Goal: Transaction & Acquisition: Purchase product/service

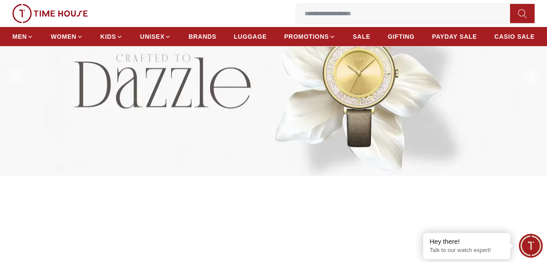
scroll to position [69, 0]
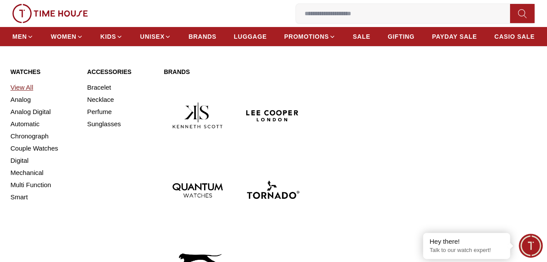
click at [29, 84] on link "View All" at bounding box center [43, 87] width 66 height 12
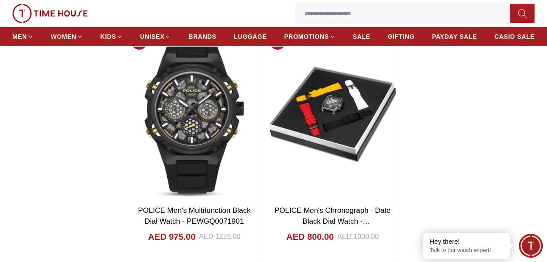
scroll to position [1614, 0]
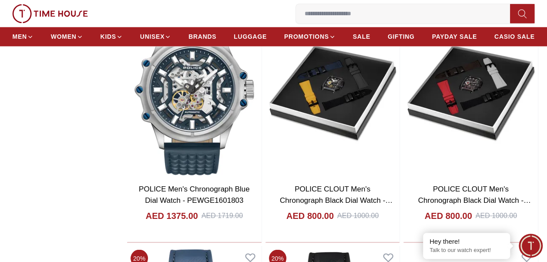
scroll to position [2267, 0]
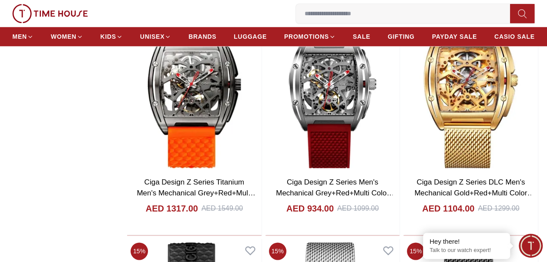
scroll to position [5408, 0]
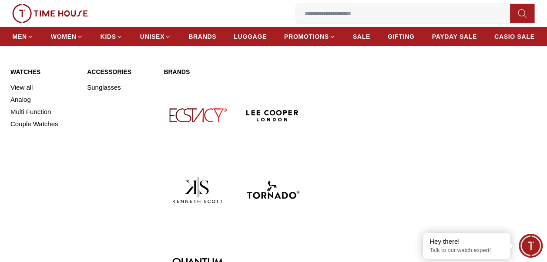
scroll to position [6472, 0]
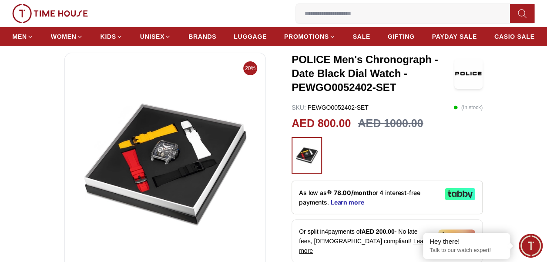
scroll to position [87, 0]
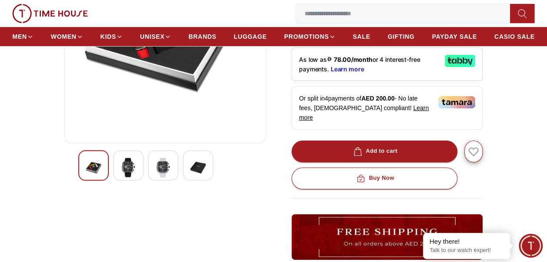
click at [127, 166] on img at bounding box center [129, 168] width 16 height 20
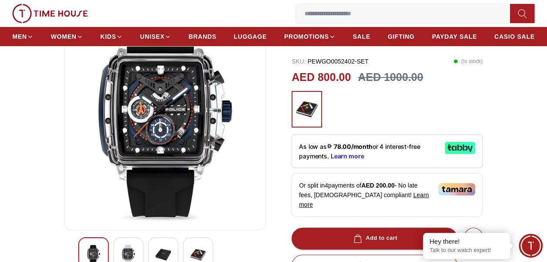
click at [167, 246] on img at bounding box center [163, 255] width 16 height 20
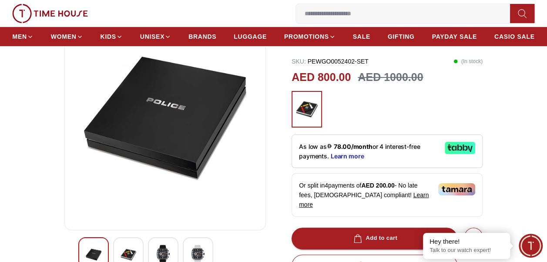
click at [196, 245] on img at bounding box center [198, 255] width 16 height 20
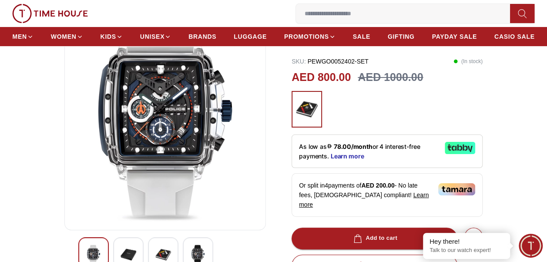
click at [98, 250] on img at bounding box center [94, 255] width 16 height 20
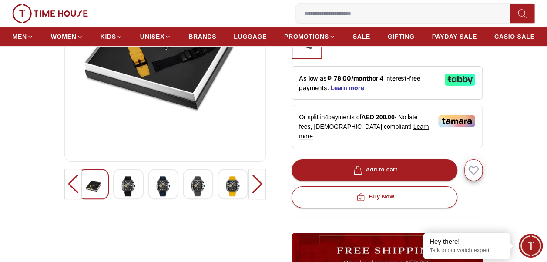
scroll to position [174, 0]
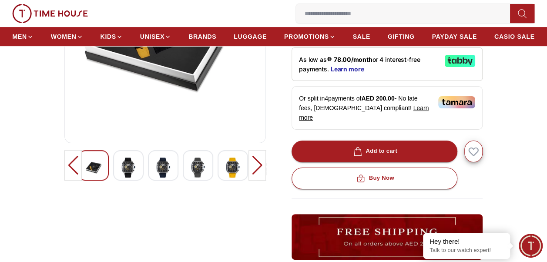
click at [134, 172] on img at bounding box center [129, 168] width 16 height 20
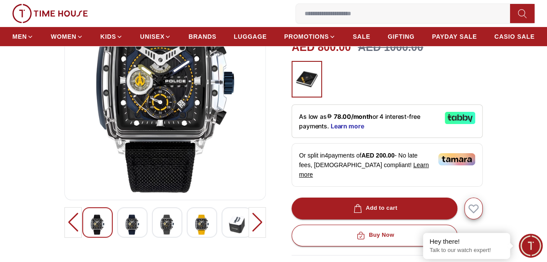
scroll to position [131, 0]
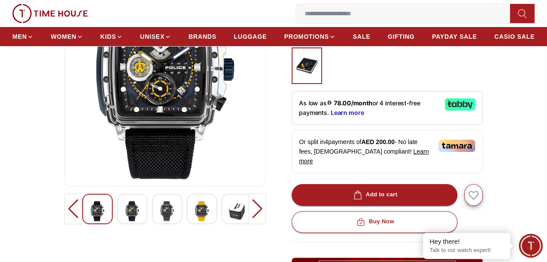
click at [129, 209] on img at bounding box center [133, 211] width 16 height 20
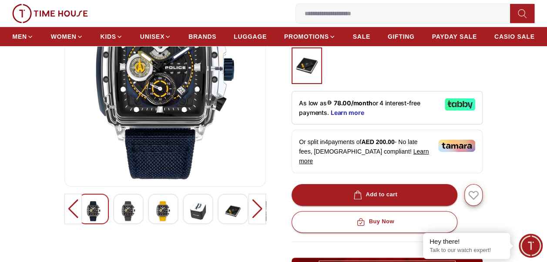
click at [170, 207] on img at bounding box center [163, 211] width 16 height 20
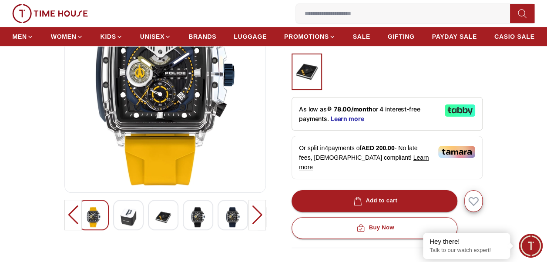
scroll to position [87, 0]
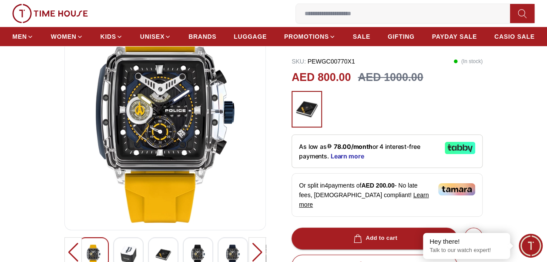
click at [238, 256] on img at bounding box center [233, 255] width 16 height 20
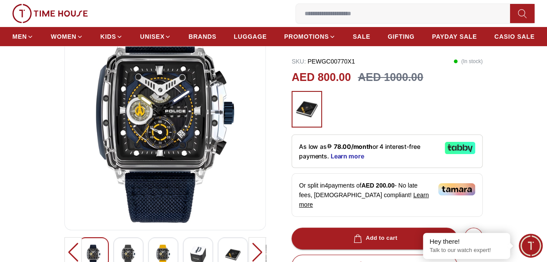
click at [201, 253] on img at bounding box center [198, 255] width 16 height 20
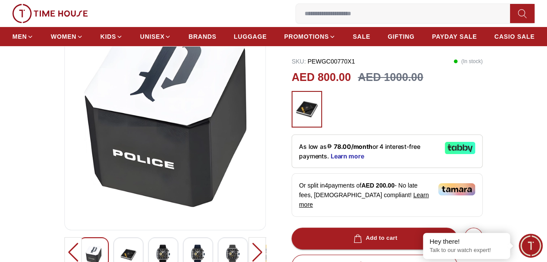
click at [188, 253] on div at bounding box center [198, 252] width 30 height 30
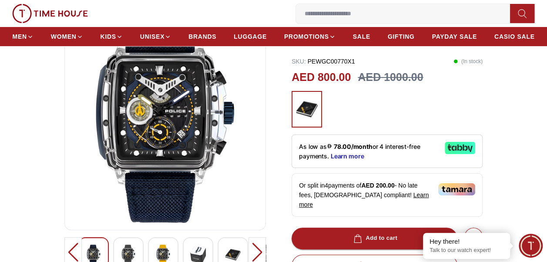
click at [171, 254] on img at bounding box center [163, 255] width 16 height 20
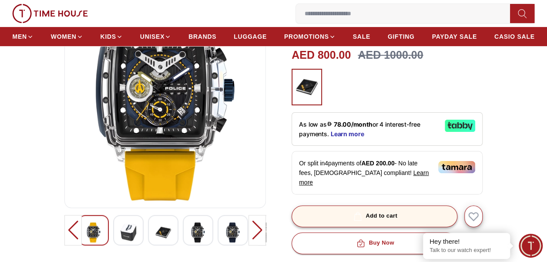
scroll to position [141, 0]
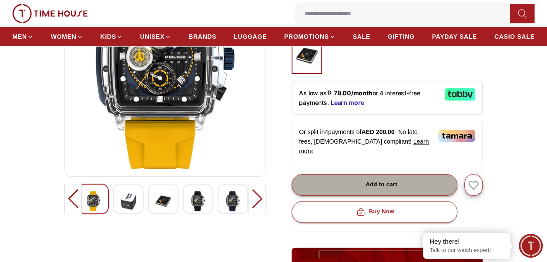
click at [387, 174] on button "Add to cart" at bounding box center [375, 185] width 166 height 22
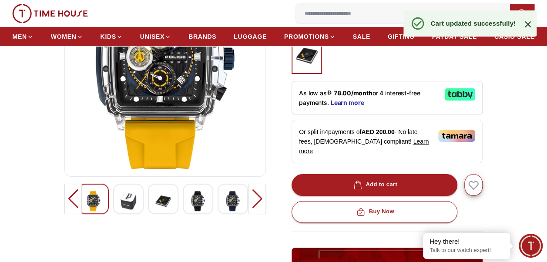
click at [524, 26] on icon at bounding box center [528, 24] width 10 height 10
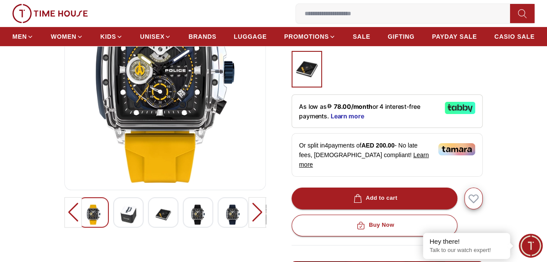
scroll to position [174, 0]
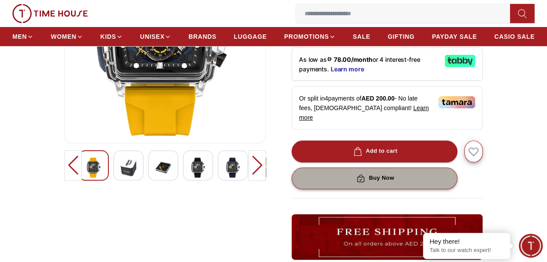
click at [404, 168] on button "Buy Now" at bounding box center [375, 179] width 166 height 22
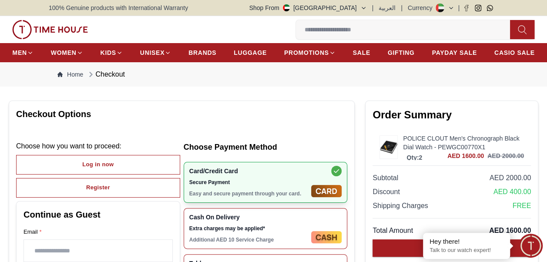
scroll to position [44, 0]
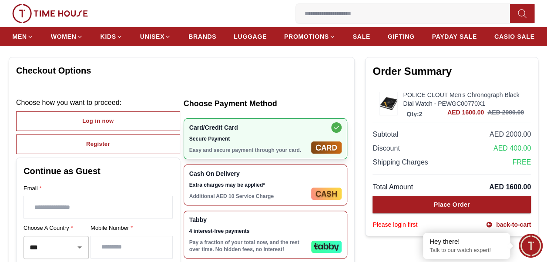
click at [424, 110] on p "Qty: 2" at bounding box center [414, 114] width 19 height 9
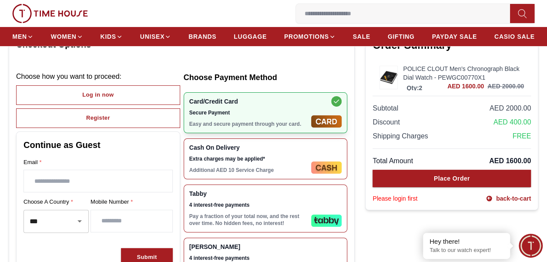
scroll to position [87, 0]
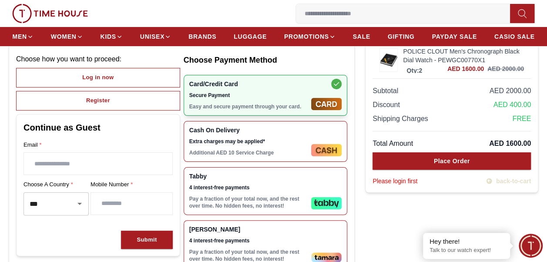
click at [505, 180] on link "back-to-cart" at bounding box center [508, 181] width 45 height 9
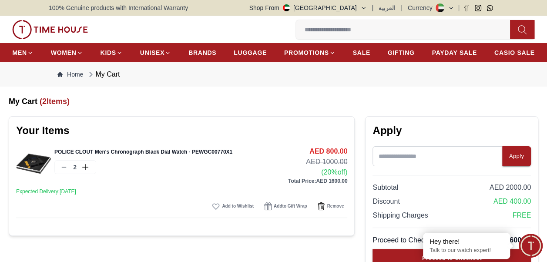
click at [64, 169] on icon at bounding box center [64, 167] width 7 height 7
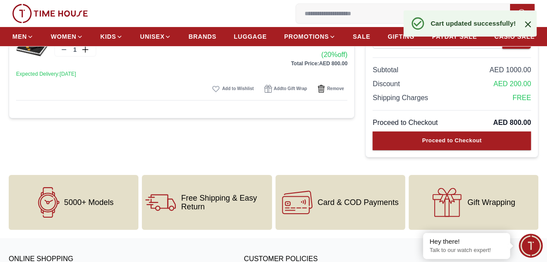
scroll to position [131, 0]
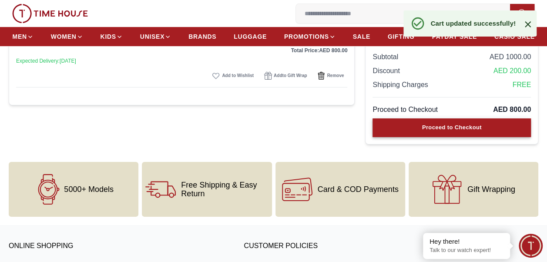
click at [480, 135] on button "Proceed to Checkout" at bounding box center [452, 127] width 158 height 19
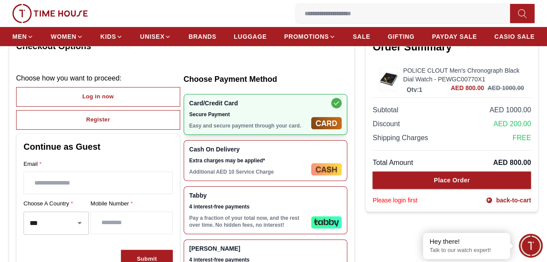
scroll to position [87, 0]
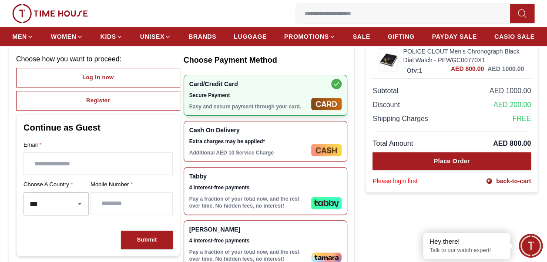
click at [249, 158] on div "Cash On Delivery Extra charges may be applied* Additional AED 10 Service Charge" at bounding box center [266, 141] width 164 height 41
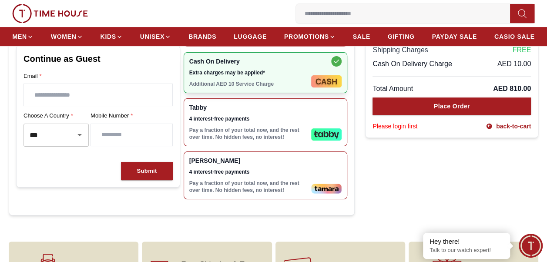
scroll to position [174, 0]
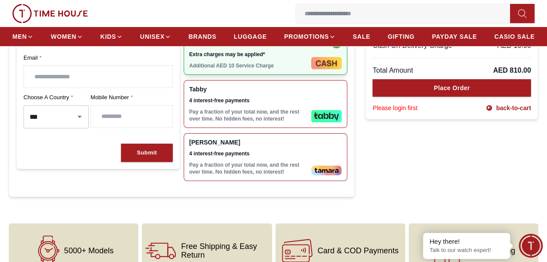
click at [61, 72] on input "text" at bounding box center [98, 77] width 148 height 22
type input "**********"
click at [126, 119] on input "number" at bounding box center [131, 117] width 81 height 22
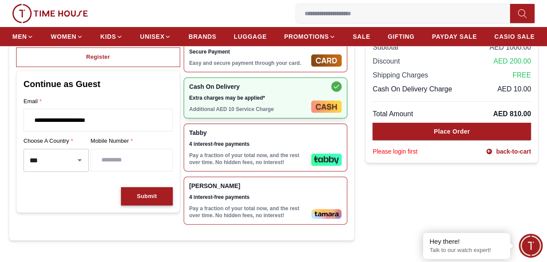
type input "*********"
click at [129, 191] on button "Submit" at bounding box center [146, 196] width 51 height 19
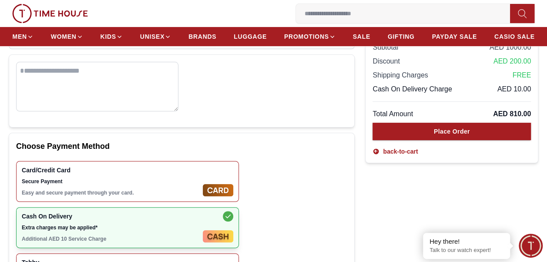
click at [106, 92] on textarea at bounding box center [97, 87] width 162 height 50
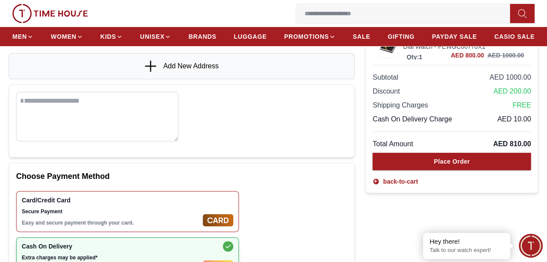
scroll to position [87, 0]
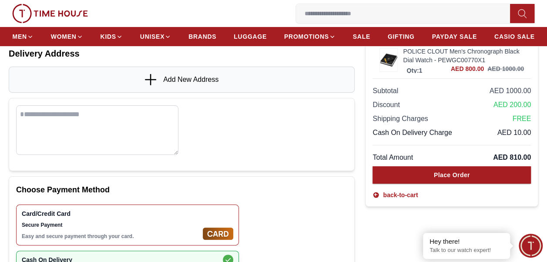
click at [110, 114] on textarea at bounding box center [97, 130] width 162 height 50
type textarea "*"
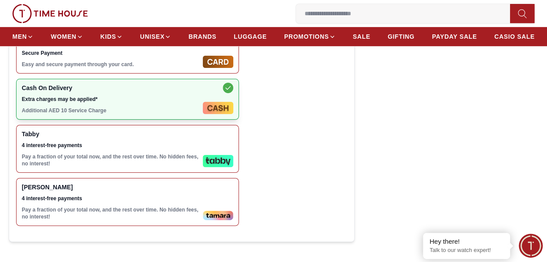
scroll to position [231, 0]
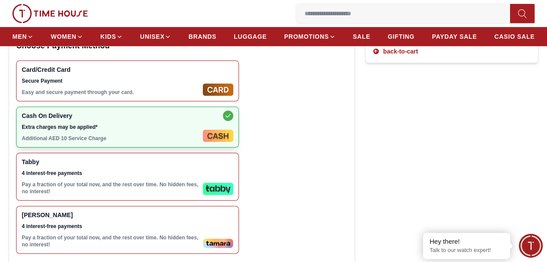
type textarea "**********"
click at [107, 158] on span "Tabby" at bounding box center [111, 161] width 178 height 7
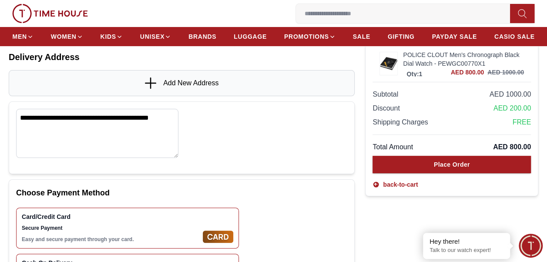
scroll to position [100, 0]
